Goal: Transaction & Acquisition: Obtain resource

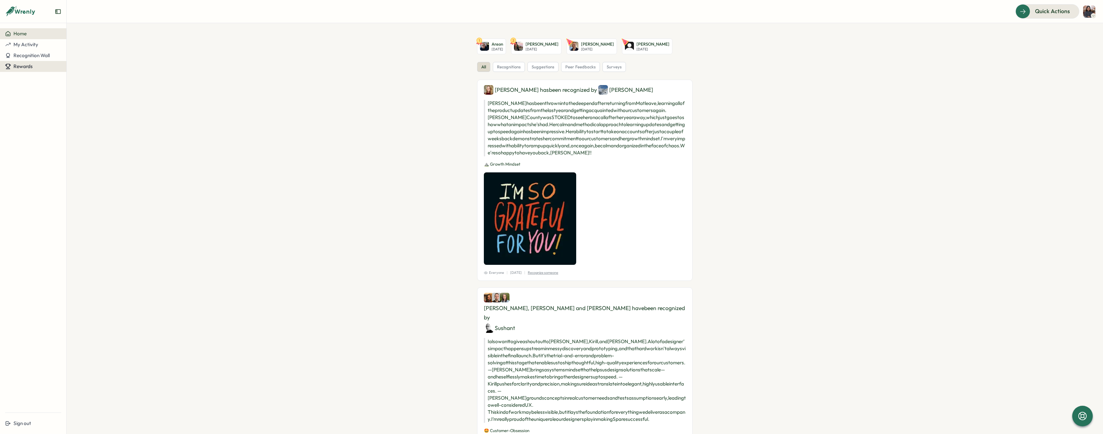
click at [35, 64] on div "Rewards" at bounding box center [33, 66] width 56 height 6
click at [91, 71] on div "Redeem Rewards" at bounding box center [86, 66] width 43 height 12
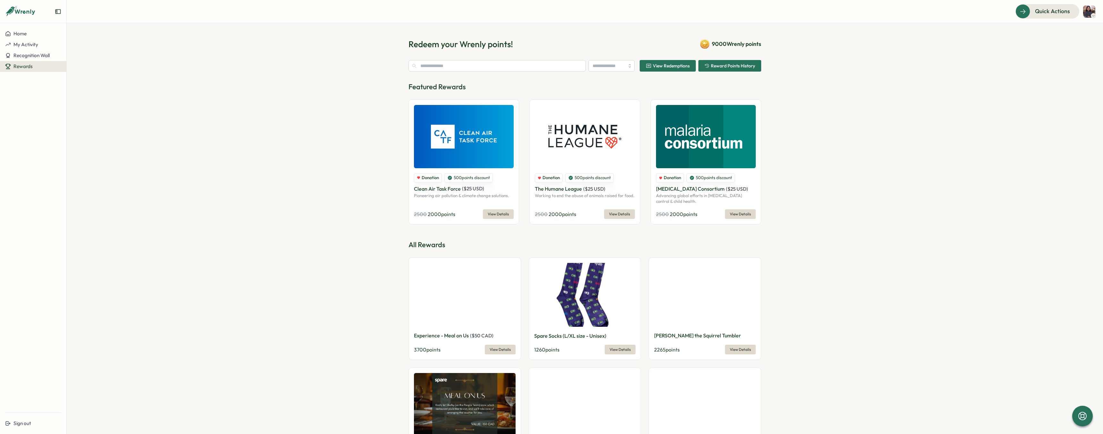
type input "******"
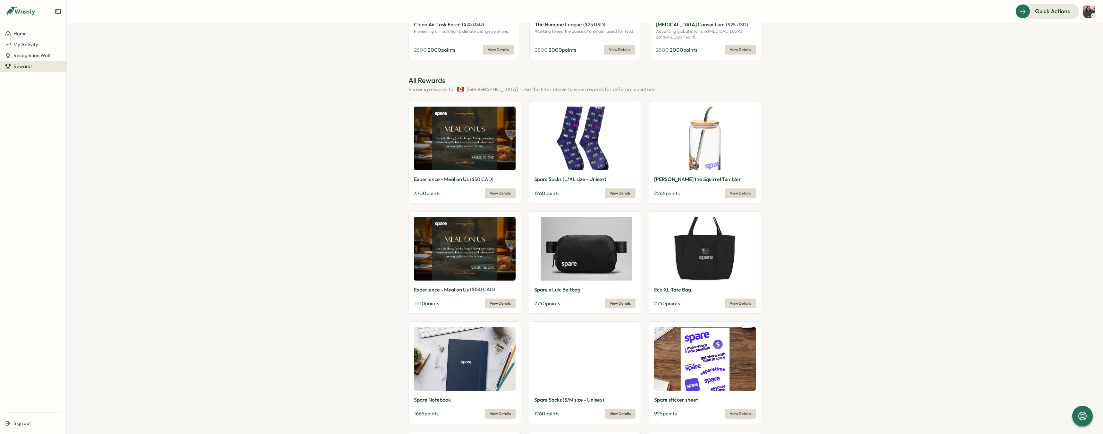
scroll to position [166, 0]
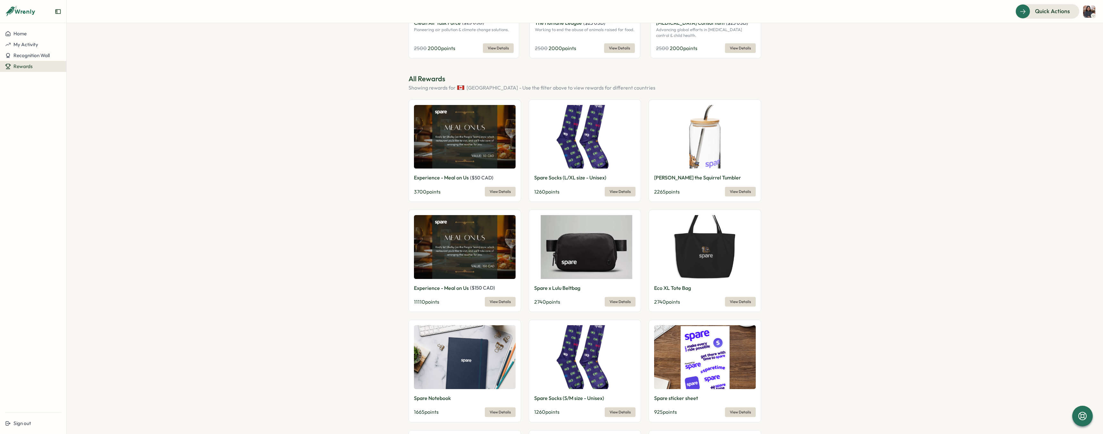
click at [492, 302] on span "View Details" at bounding box center [500, 301] width 21 height 9
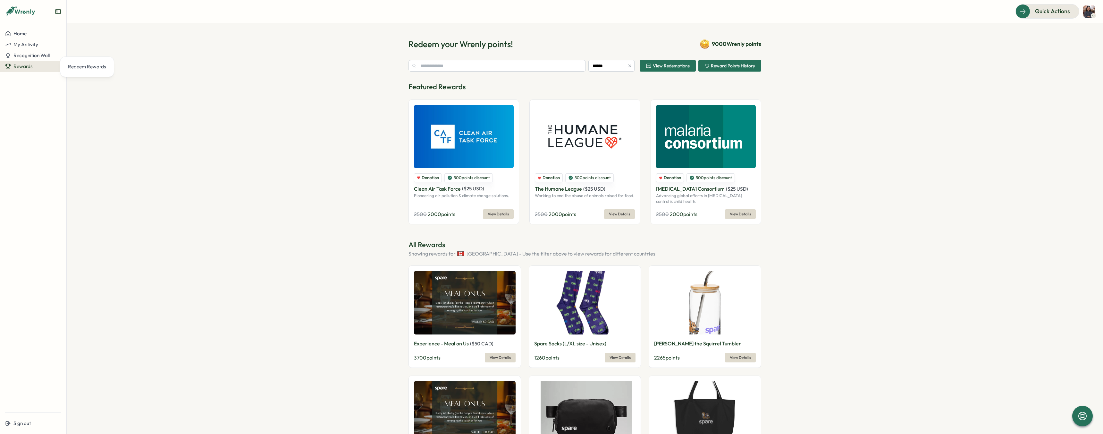
click at [724, 67] on span "Reward Points History" at bounding box center [733, 65] width 44 height 4
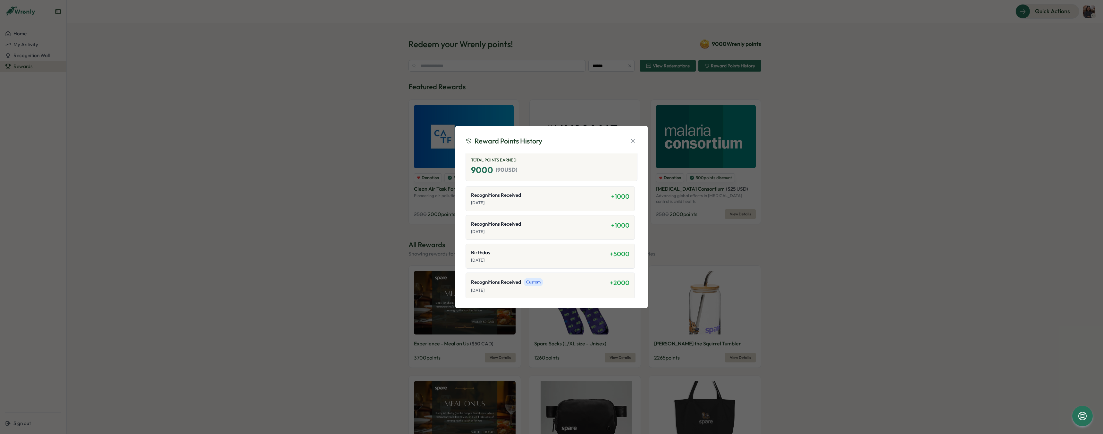
scroll to position [2, 0]
click at [630, 141] on icon "button" at bounding box center [633, 141] width 6 height 6
